Goal: Information Seeking & Learning: Learn about a topic

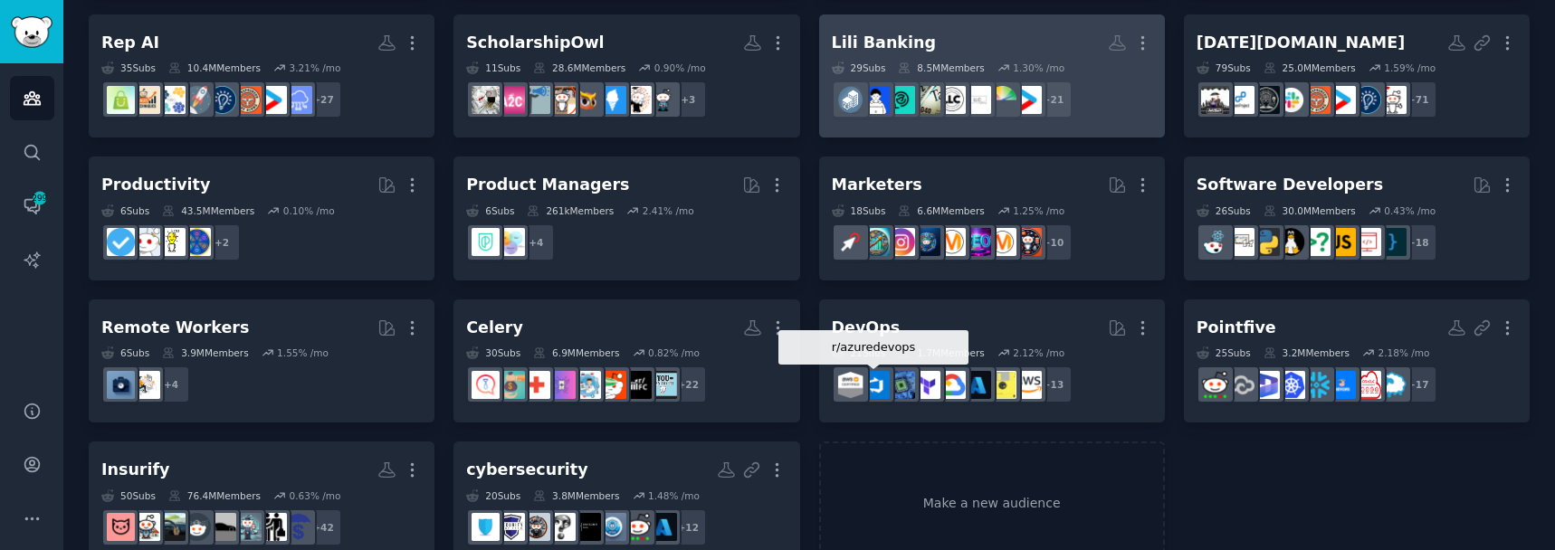
scroll to position [312, 0]
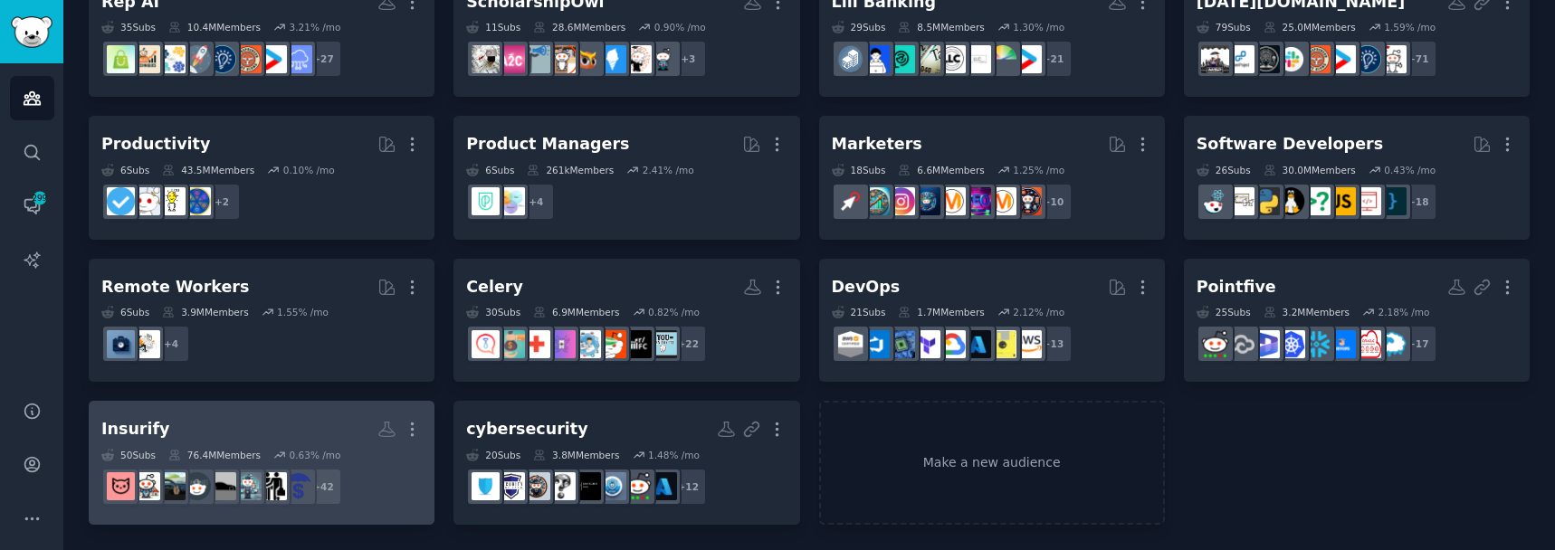
click at [231, 434] on h2 "Insurify More" at bounding box center [261, 430] width 320 height 32
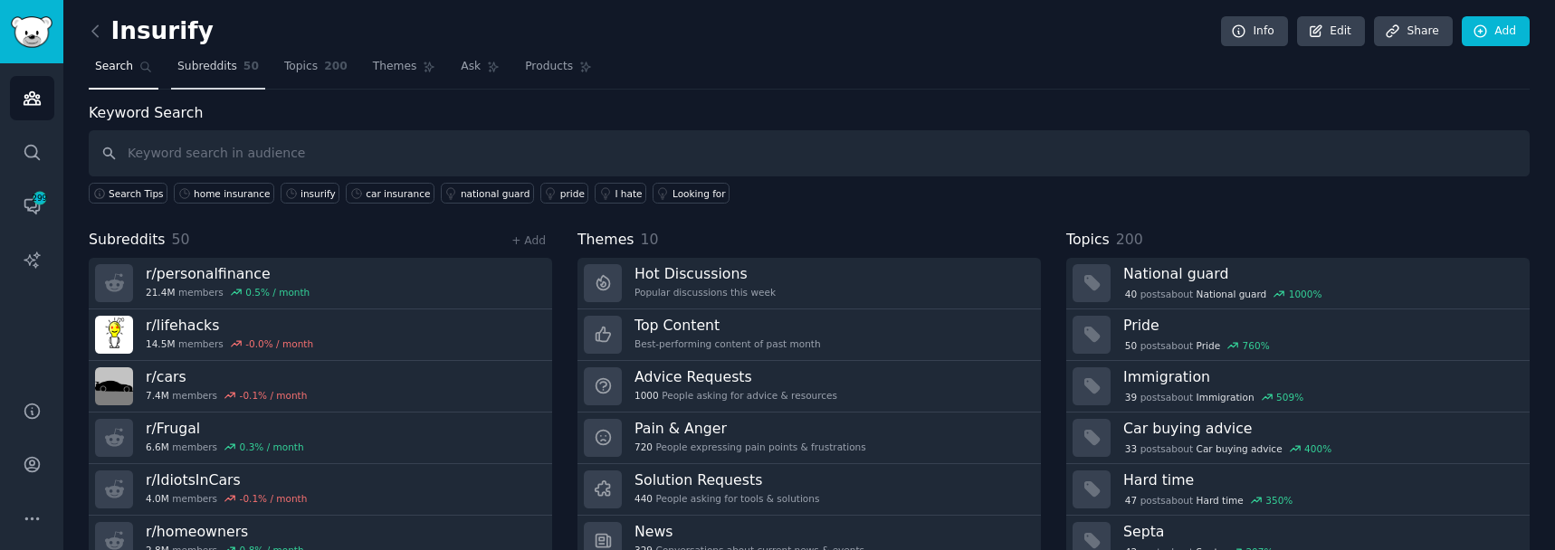
click at [201, 69] on span "Subreddits" at bounding box center [207, 67] width 60 height 16
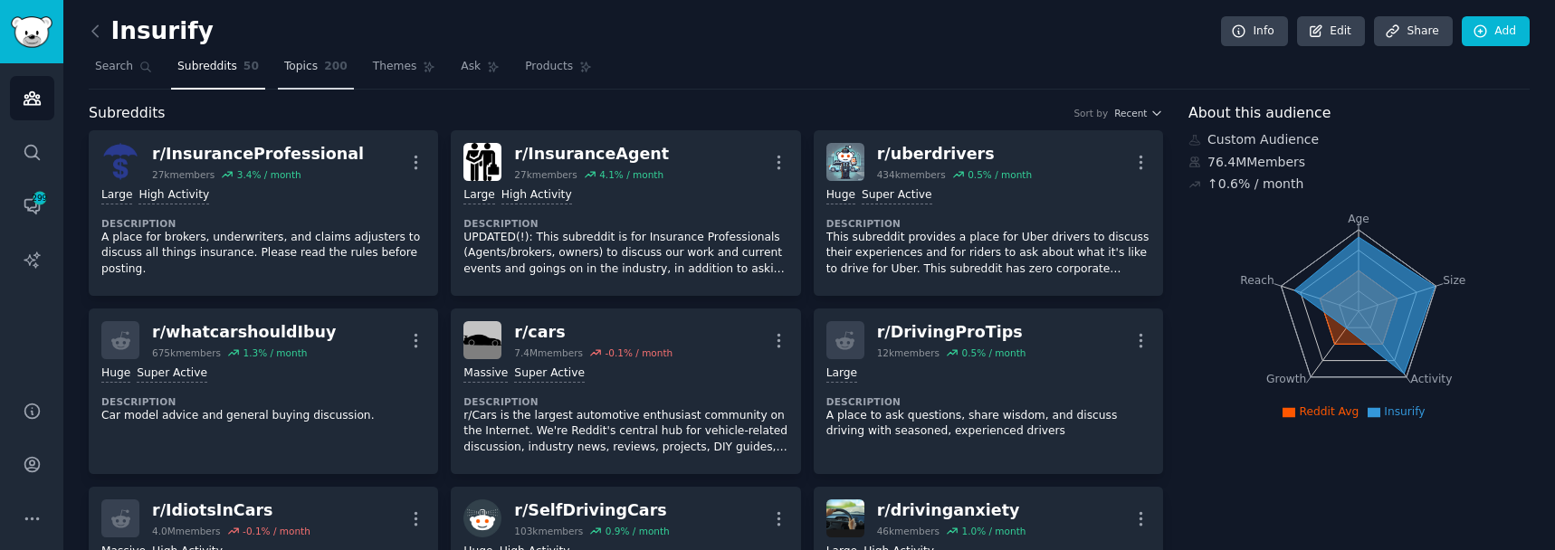
click at [281, 81] on link "Topics 200" at bounding box center [316, 70] width 76 height 37
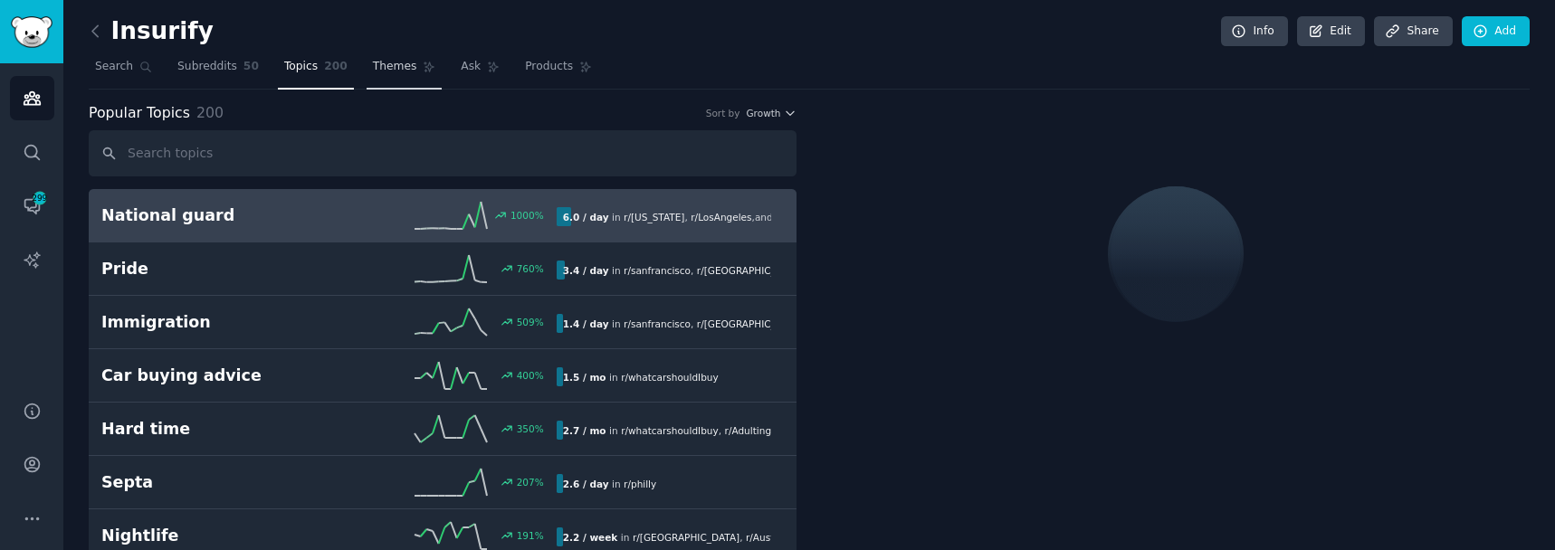
click at [370, 75] on link "Themes" at bounding box center [404, 70] width 76 height 37
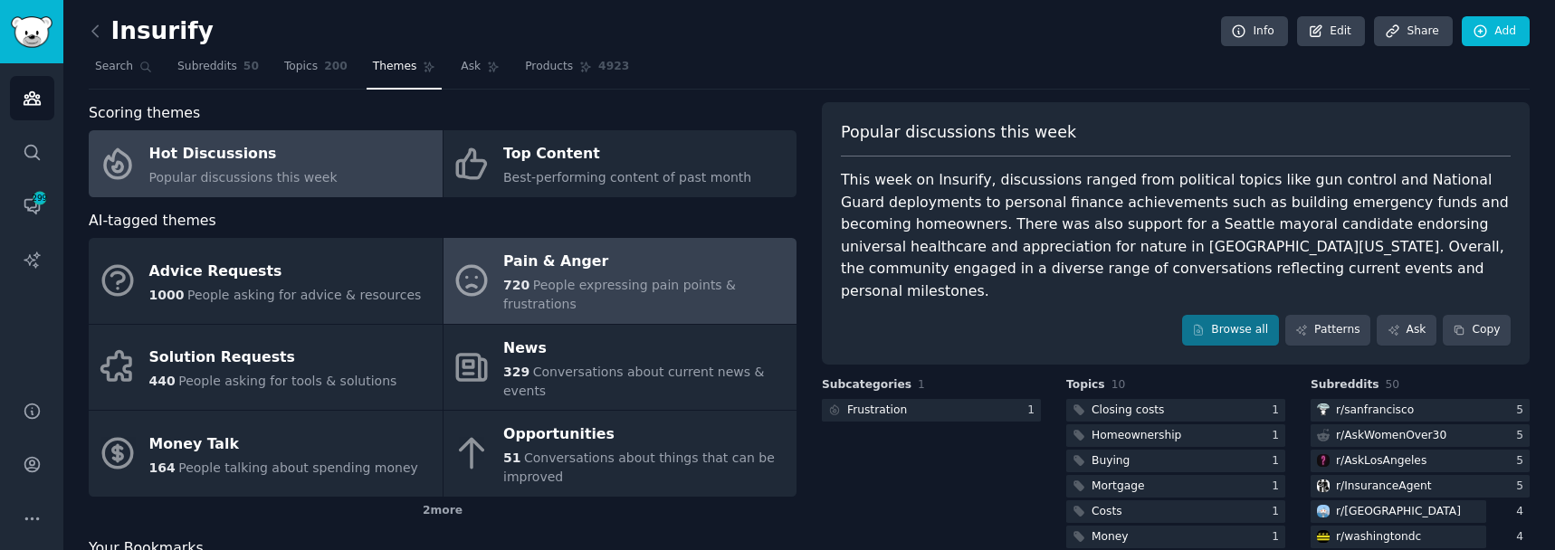
click at [533, 270] on div "Pain & Anger" at bounding box center [645, 262] width 284 height 29
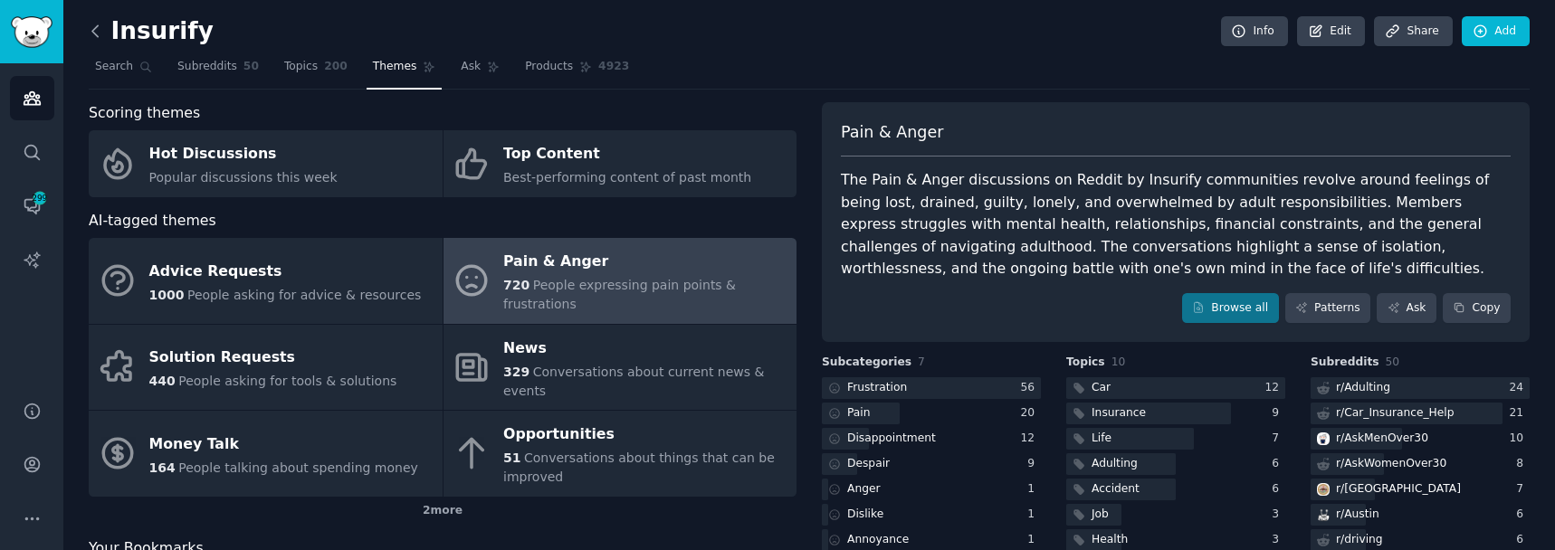
click at [100, 31] on icon at bounding box center [95, 31] width 19 height 19
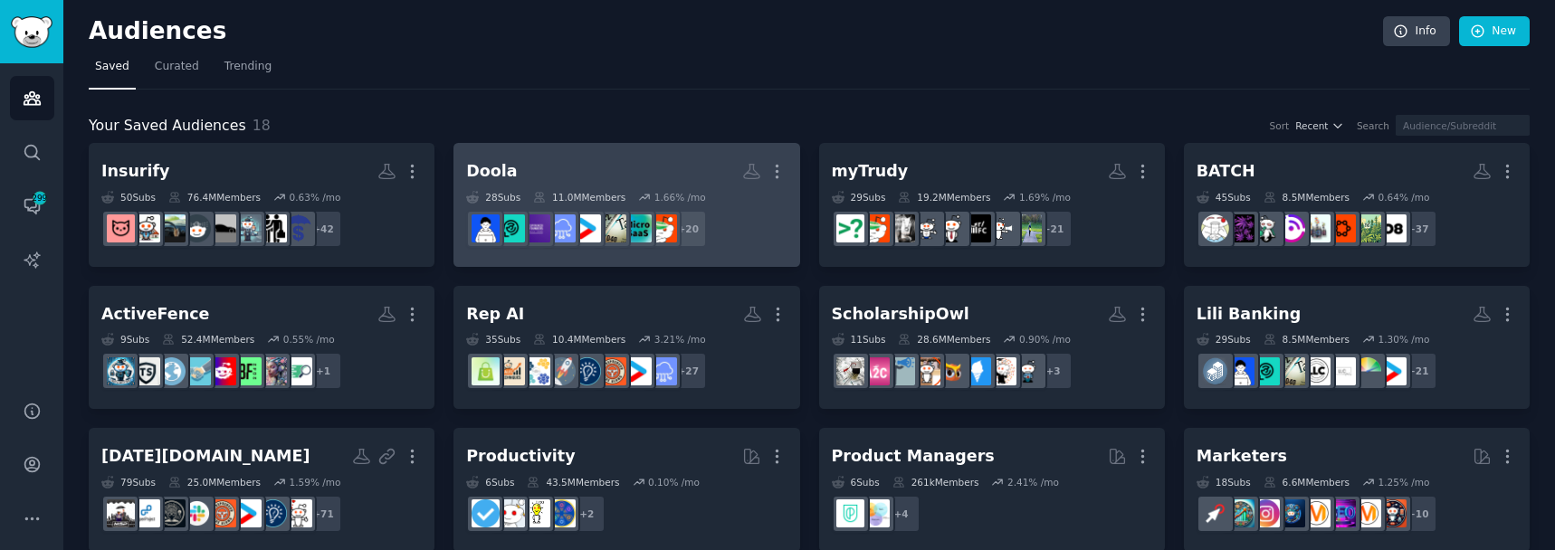
click at [594, 157] on h2 "Doola More" at bounding box center [626, 172] width 320 height 32
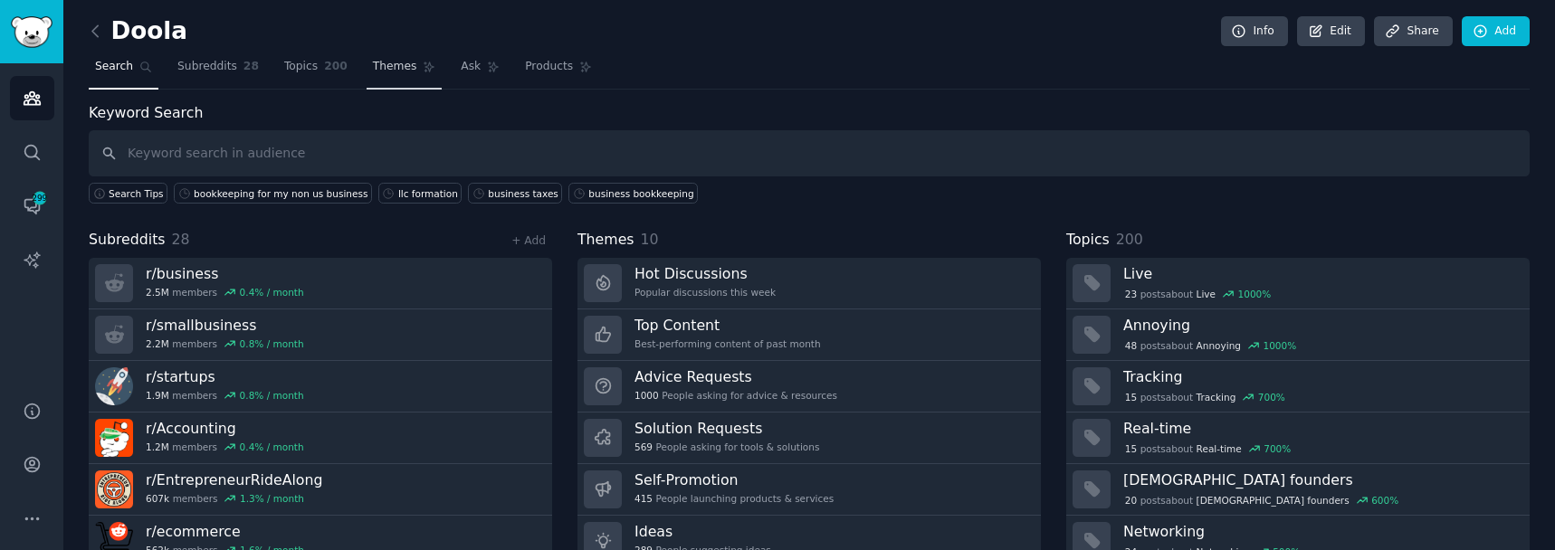
click at [373, 70] on span "Themes" at bounding box center [395, 67] width 44 height 16
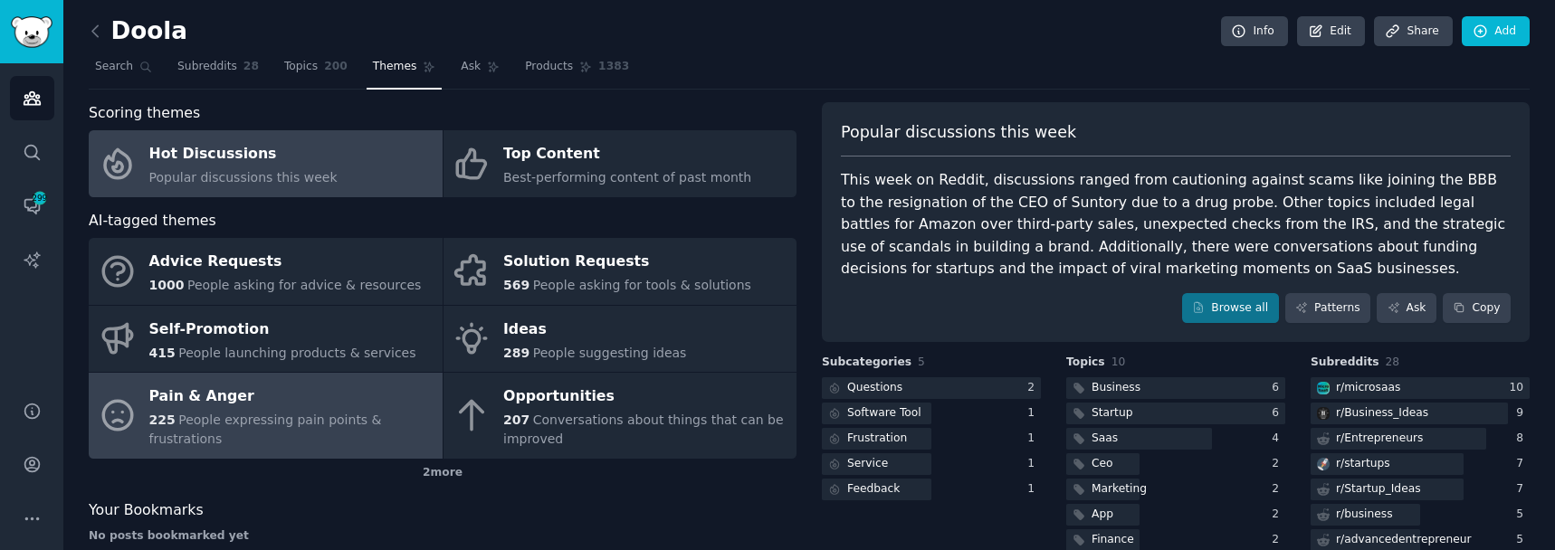
click at [277, 423] on span "People expressing pain points & frustrations" at bounding box center [265, 429] width 233 height 33
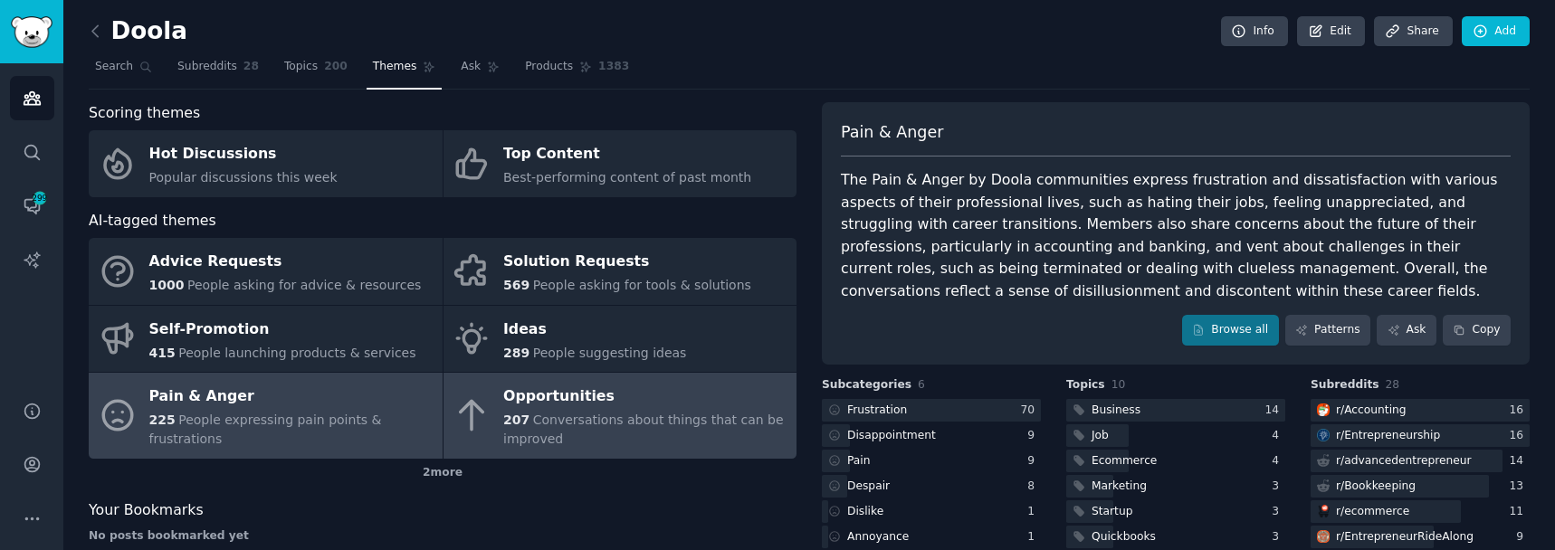
click at [678, 404] on div "Opportunities" at bounding box center [645, 397] width 284 height 29
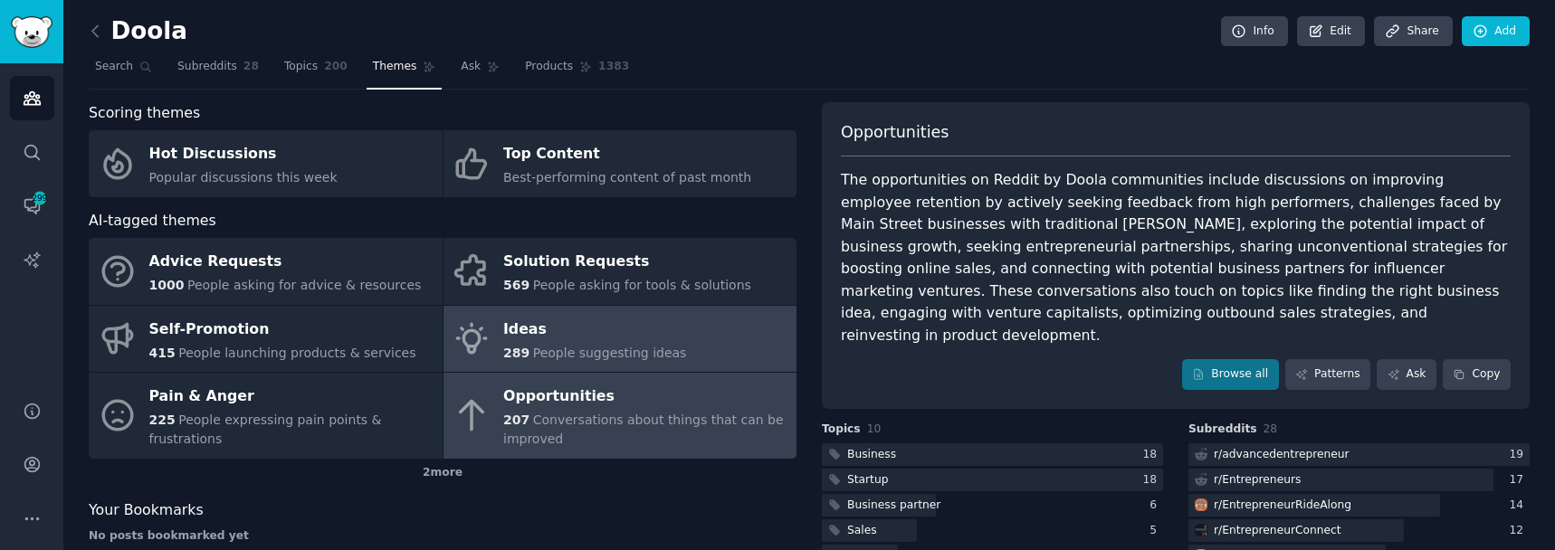
click at [672, 353] on link "Ideas 289 People suggesting ideas" at bounding box center [620, 339] width 354 height 67
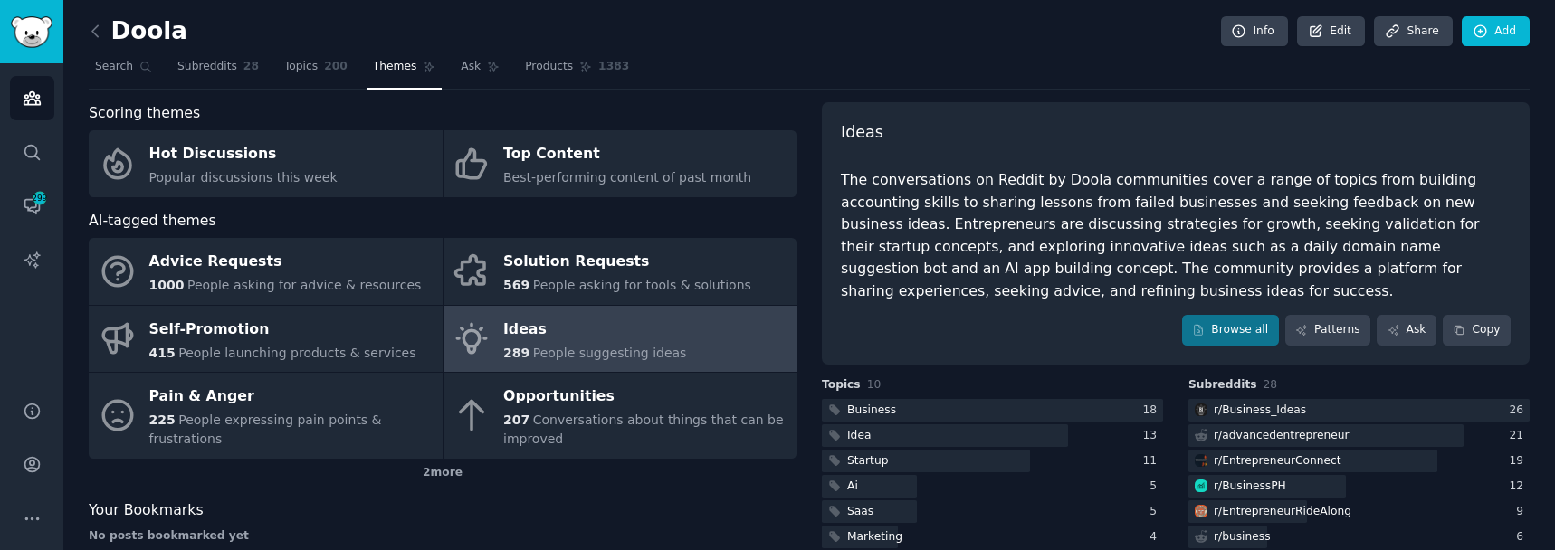
click at [735, 81] on nav "Search Subreddits 28 Topics 200 Themes Ask Products 1383" at bounding box center [809, 70] width 1441 height 37
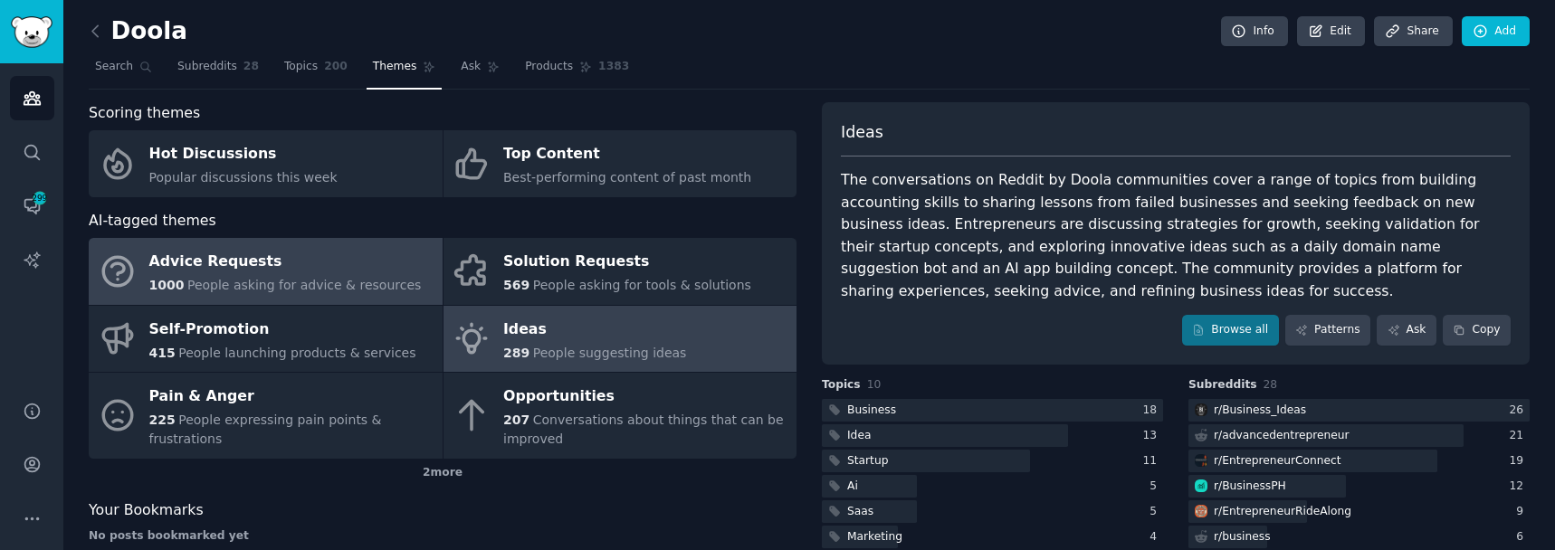
click at [304, 283] on span "People asking for advice & resources" at bounding box center [303, 285] width 233 height 14
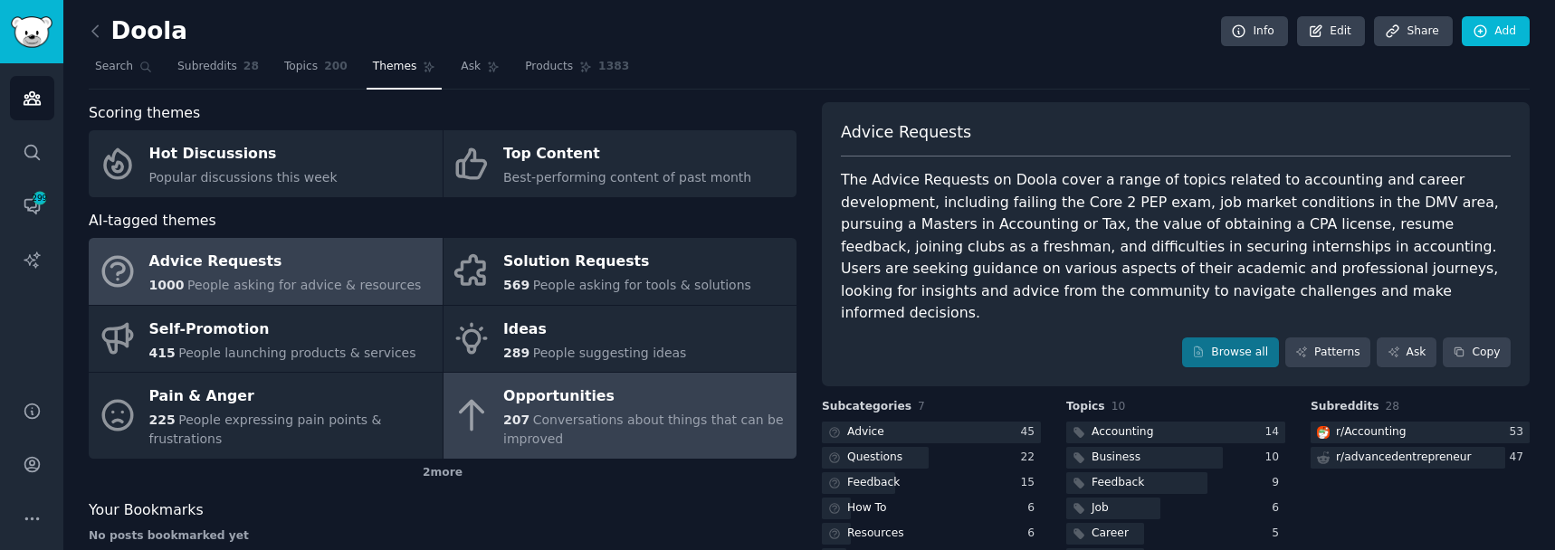
click at [540, 415] on span "Conversations about things that can be improved" at bounding box center [643, 429] width 281 height 33
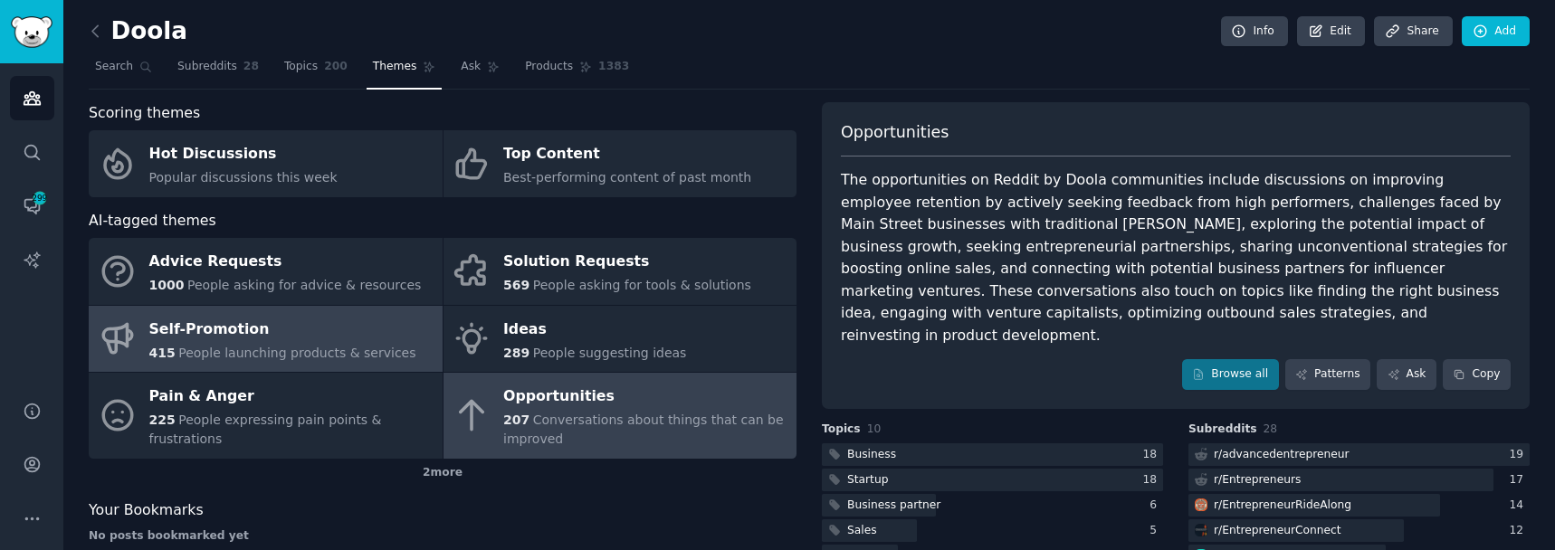
click at [291, 351] on span "People launching products & services" at bounding box center [296, 353] width 237 height 14
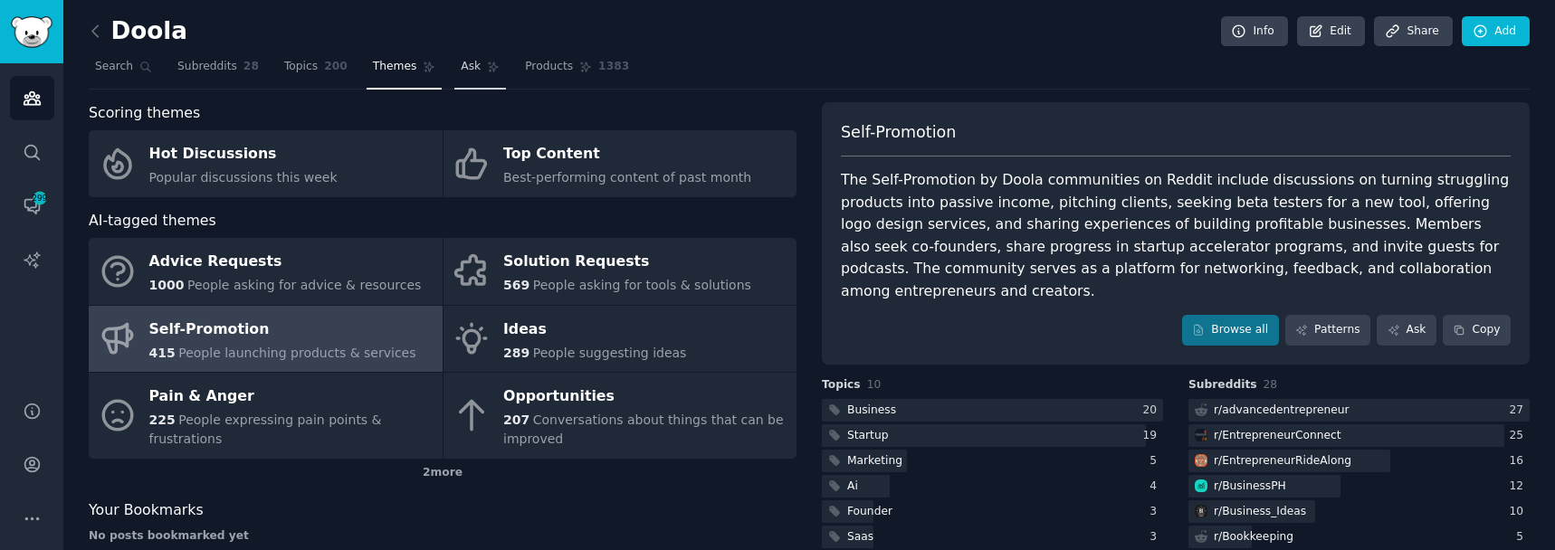
click at [461, 70] on span "Ask" at bounding box center [471, 67] width 20 height 16
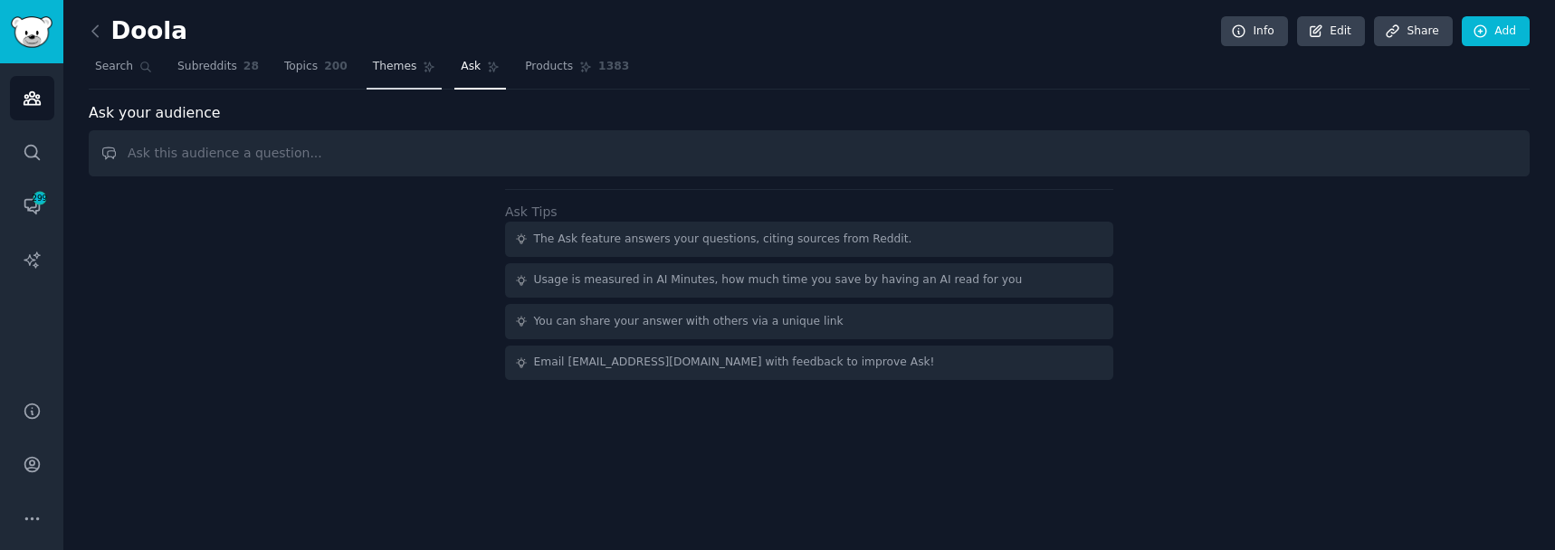
click at [374, 74] on span "Themes" at bounding box center [395, 67] width 44 height 16
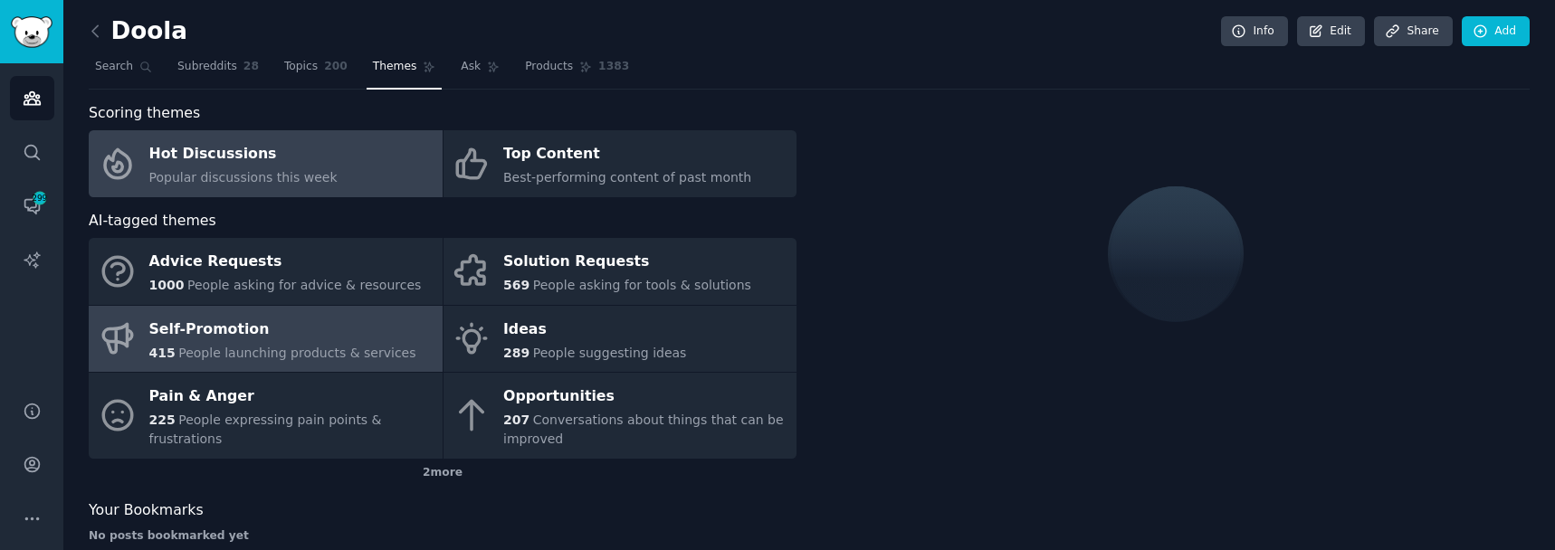
scroll to position [32, 0]
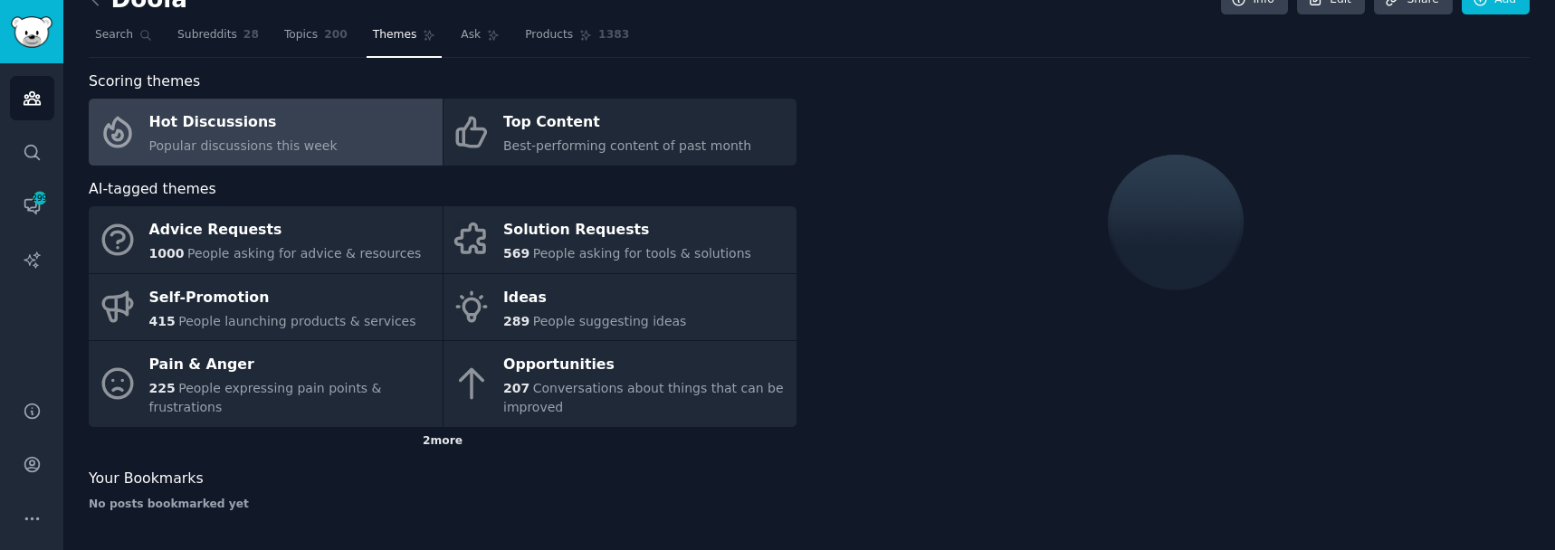
click at [400, 446] on div "2 more" at bounding box center [443, 441] width 708 height 29
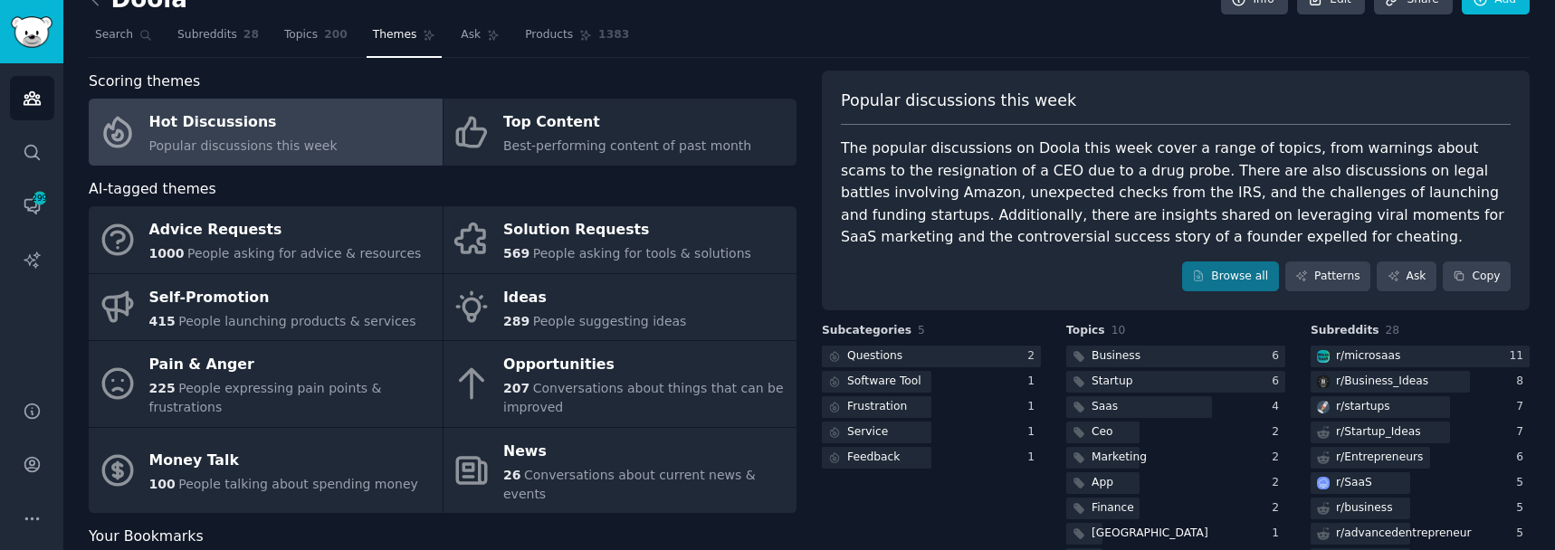
click at [299, 142] on span "Popular discussions this week" at bounding box center [243, 145] width 188 height 14
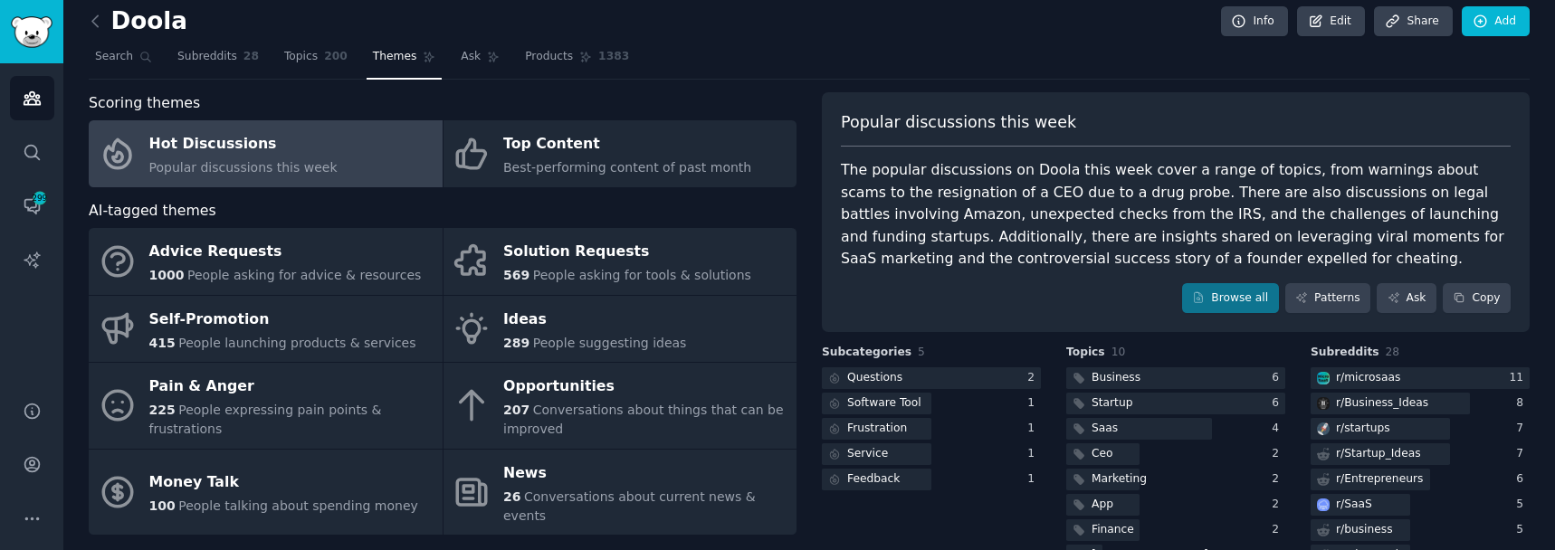
scroll to position [0, 0]
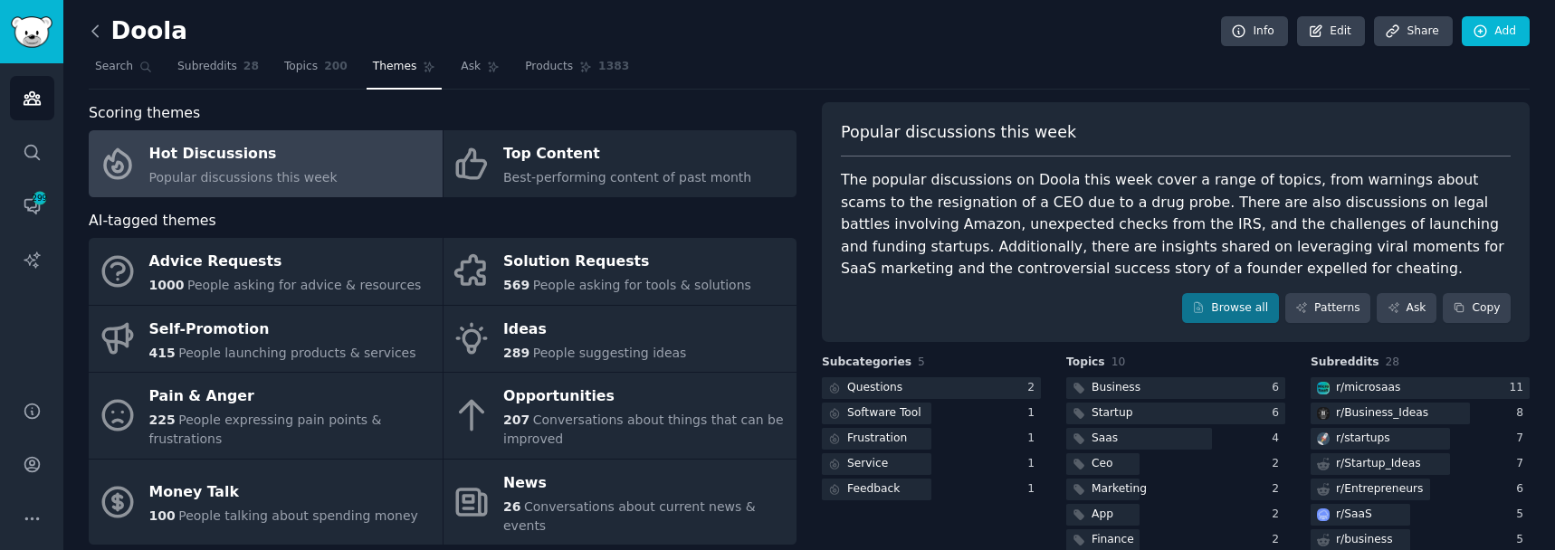
click at [92, 30] on icon at bounding box center [94, 30] width 5 height 11
